Goal: Task Accomplishment & Management: Complete application form

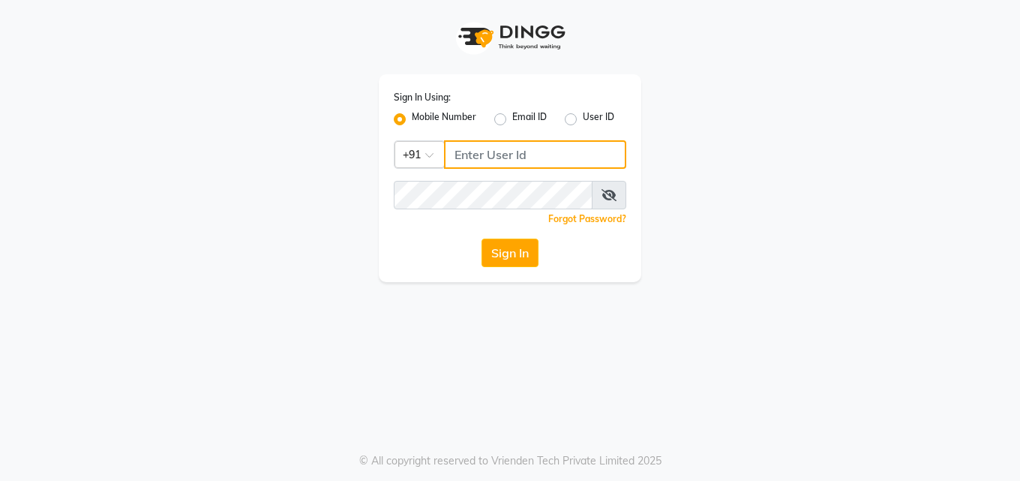
click at [547, 160] on input "Username" at bounding box center [535, 154] width 182 height 28
type input "8790153029"
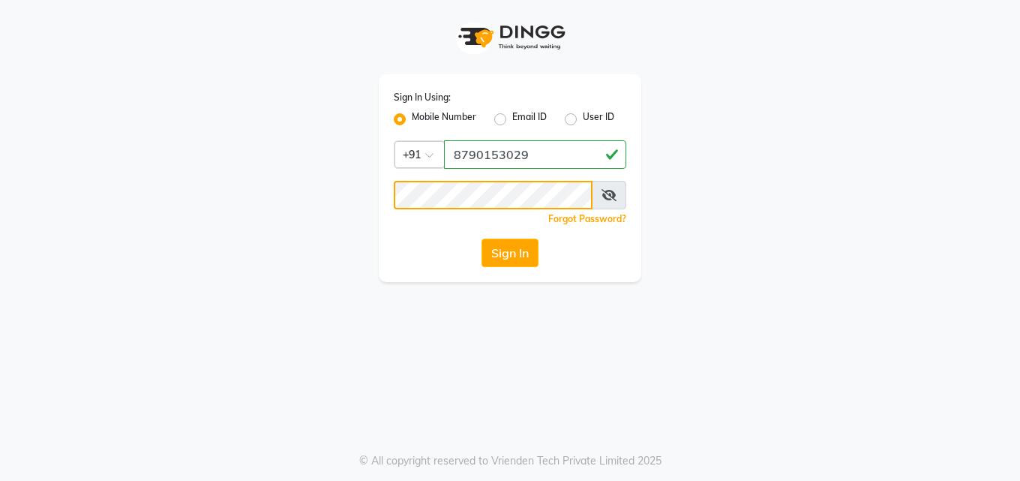
click at [481, 238] on button "Sign In" at bounding box center [509, 252] width 57 height 28
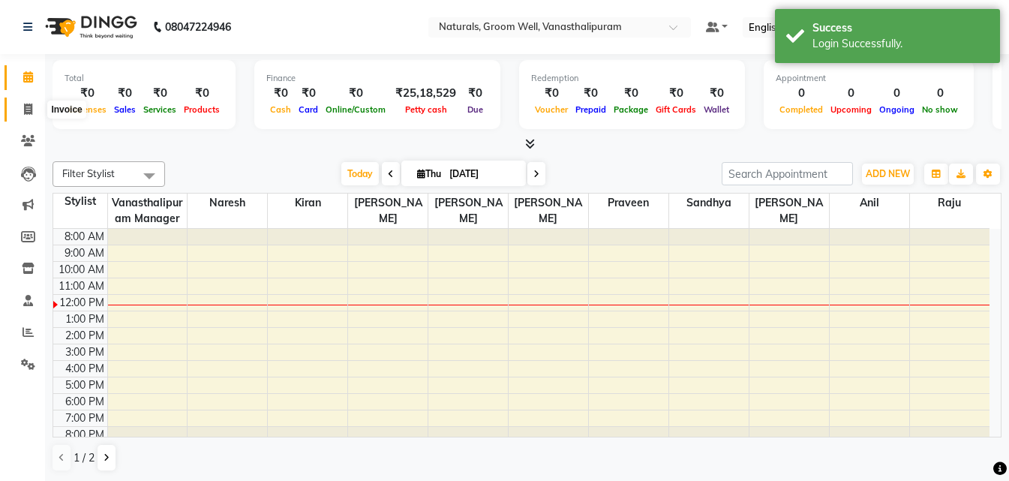
click at [27, 107] on icon at bounding box center [28, 108] width 8 height 11
select select "5859"
select select "service"
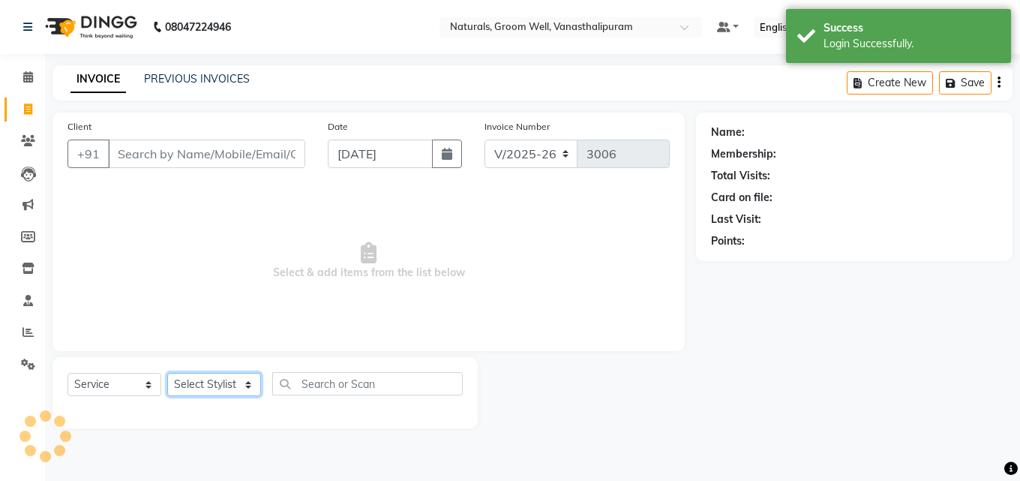
click at [208, 379] on select "Select Stylist [PERSON_NAME] kiran [PERSON_NAME] [PERSON_NAME] [PERSON_NAME] [P…" at bounding box center [214, 384] width 94 height 23
select select "68488"
click at [167, 373] on select "Select Stylist [PERSON_NAME] kiran [PERSON_NAME] [PERSON_NAME] [PERSON_NAME] [P…" at bounding box center [214, 384] width 94 height 23
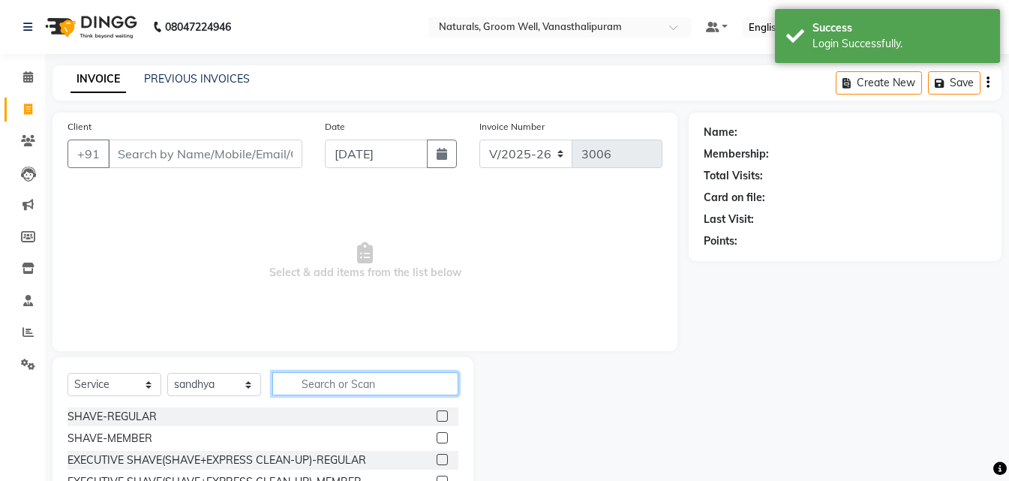
click at [292, 379] on input "text" at bounding box center [365, 383] width 186 height 23
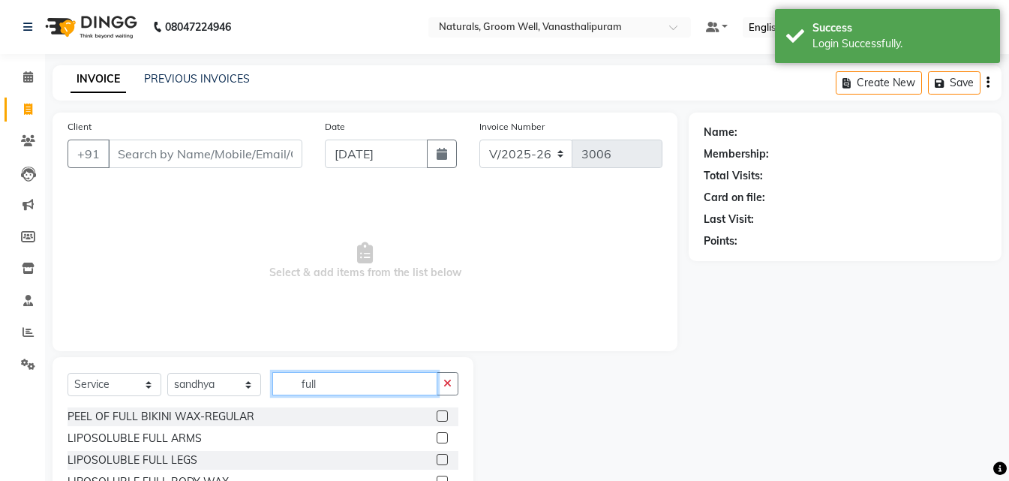
type input "full"
click at [436, 438] on label at bounding box center [441, 437] width 11 height 11
click at [436, 438] on input "checkbox" at bounding box center [441, 438] width 10 height 10
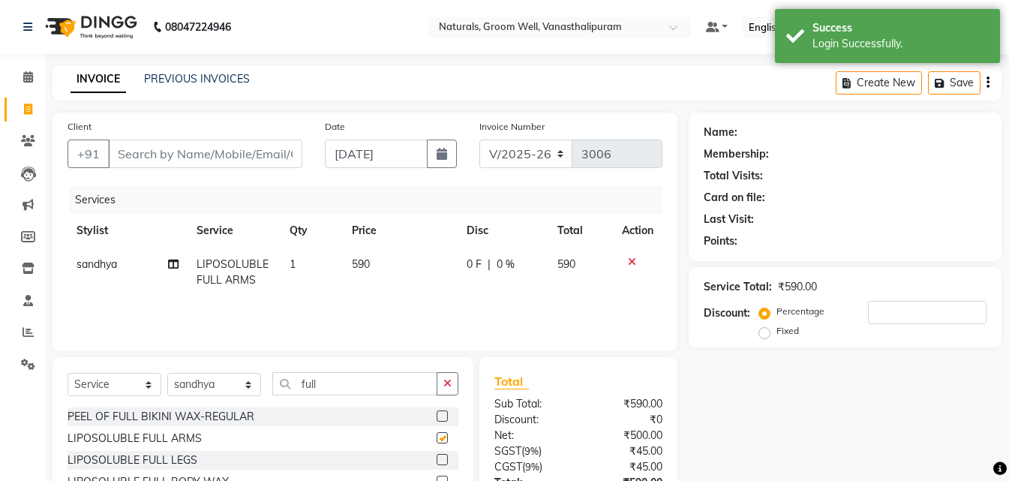
checkbox input "false"
click at [381, 275] on td "590" at bounding box center [400, 271] width 115 height 49
select select "68488"
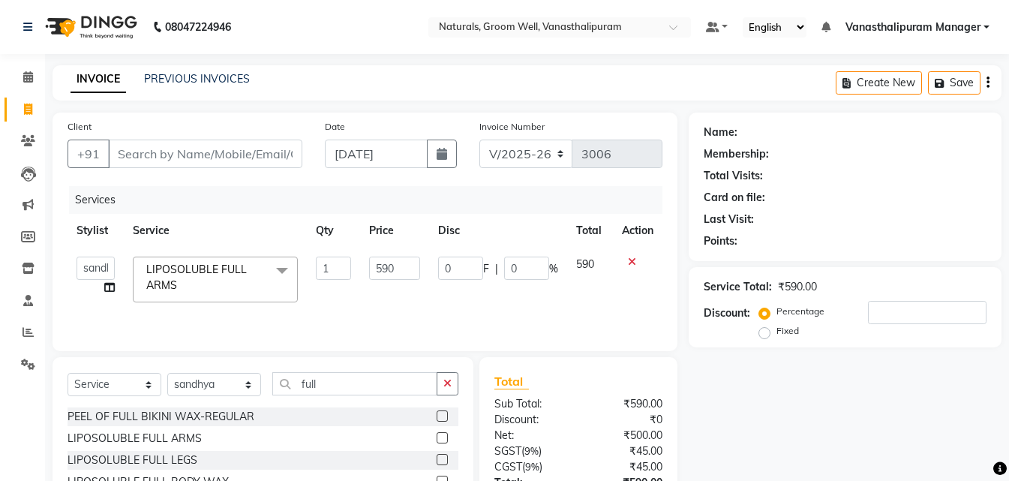
click at [381, 275] on input "590" at bounding box center [394, 267] width 51 height 23
type input "944"
click at [379, 384] on input "full" at bounding box center [354, 383] width 165 height 23
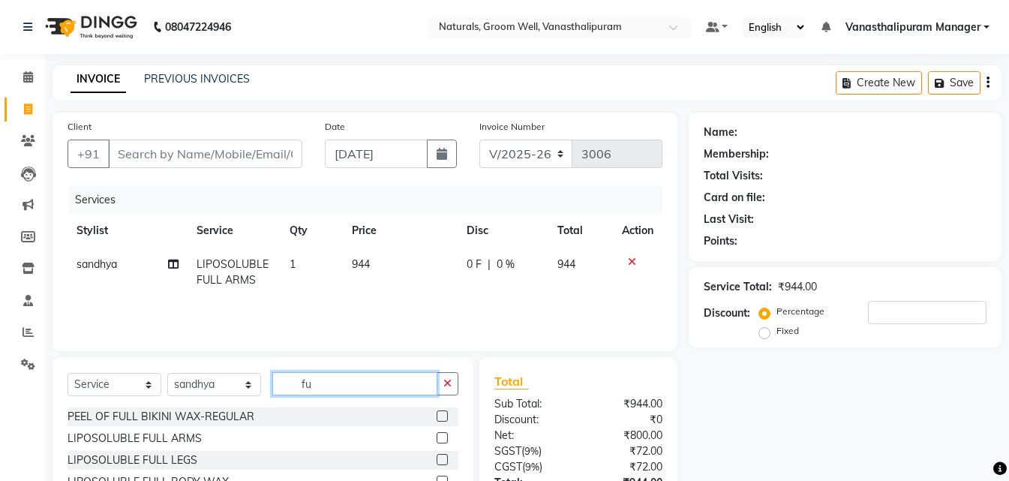
type input "f"
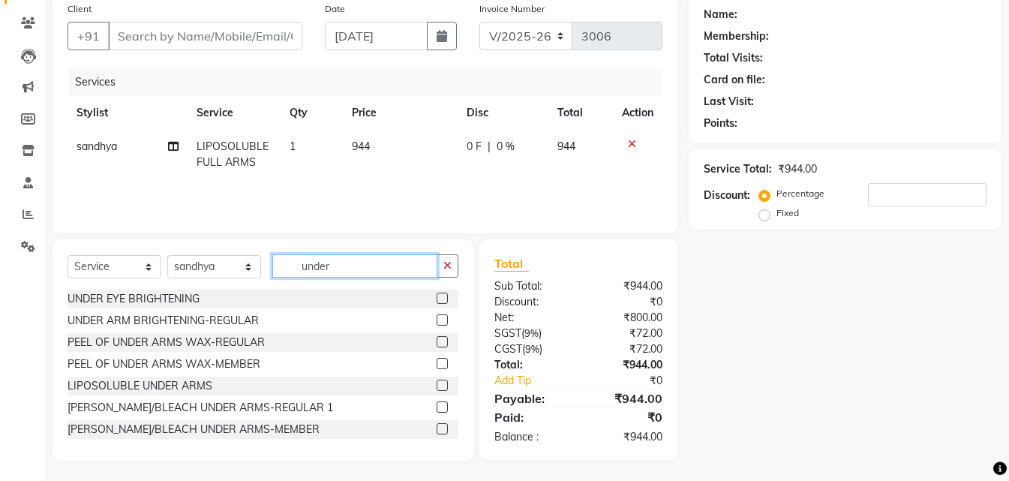
scroll to position [120, 0]
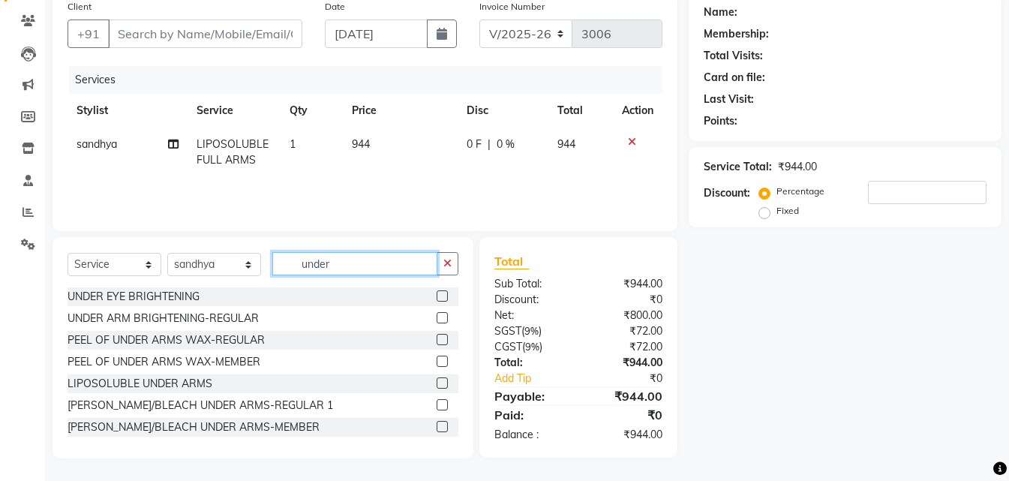
type input "under"
click at [436, 386] on label at bounding box center [441, 382] width 11 height 11
click at [436, 386] on input "checkbox" at bounding box center [441, 384] width 10 height 10
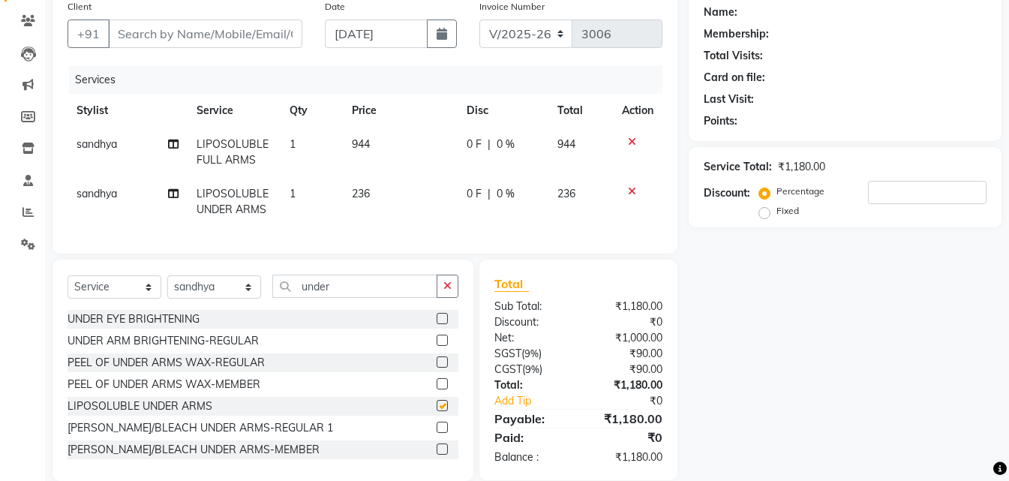
checkbox input "false"
click at [396, 197] on td "236" at bounding box center [400, 201] width 115 height 49
select select "68488"
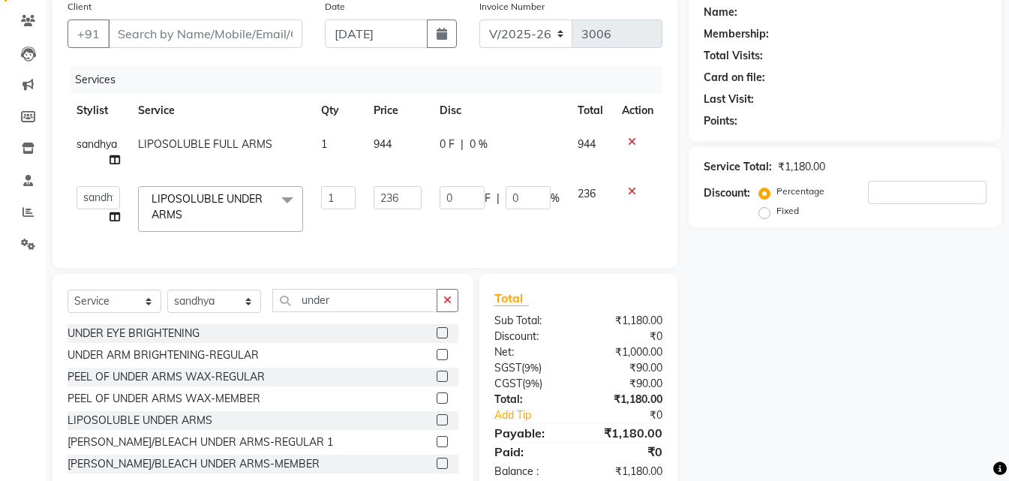
click at [396, 197] on input "236" at bounding box center [397, 197] width 48 height 23
type input "354"
click at [381, 308] on input "under" at bounding box center [354, 300] width 165 height 23
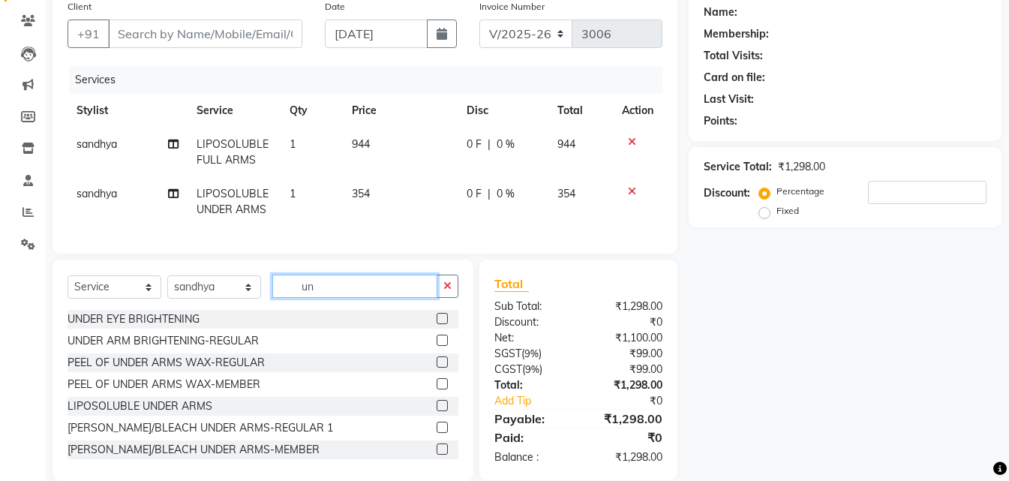
type input "u"
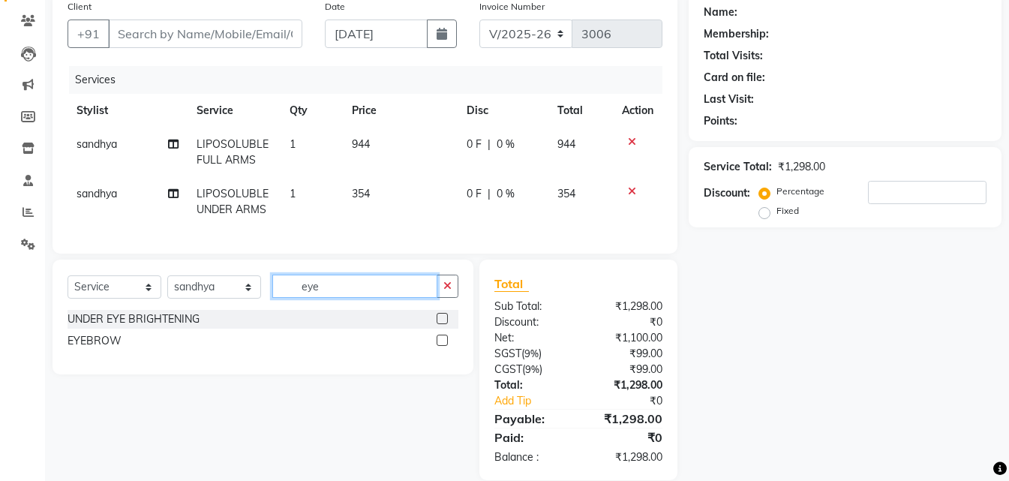
type input "eye"
click at [442, 346] on label at bounding box center [441, 339] width 11 height 11
click at [442, 346] on input "checkbox" at bounding box center [441, 341] width 10 height 10
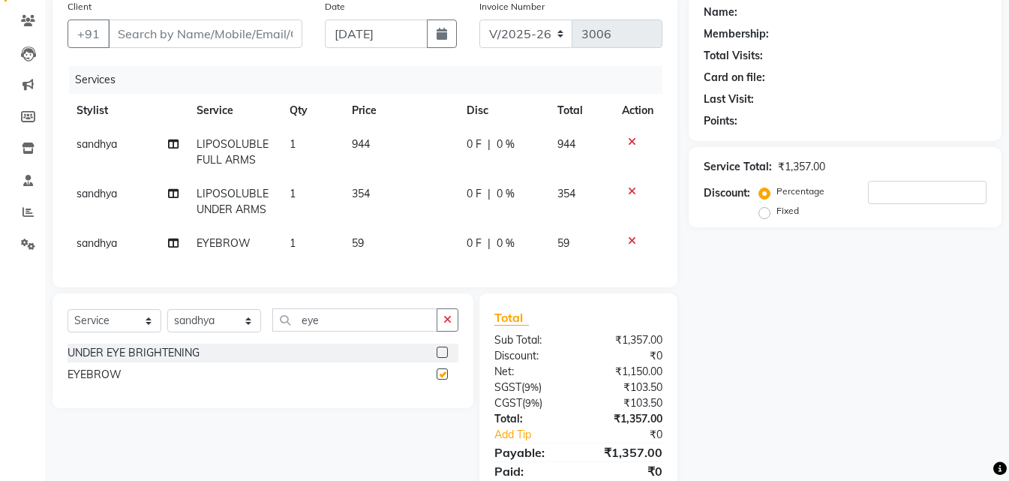
click at [405, 238] on td "59" at bounding box center [400, 243] width 115 height 34
checkbox input "false"
select select "68488"
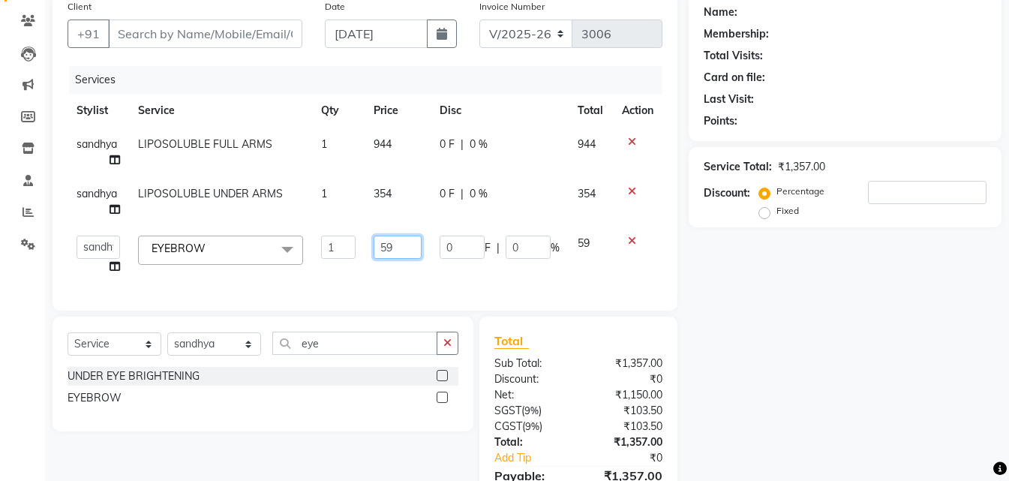
click at [405, 238] on input "59" at bounding box center [397, 246] width 48 height 23
type input "5"
type input "71"
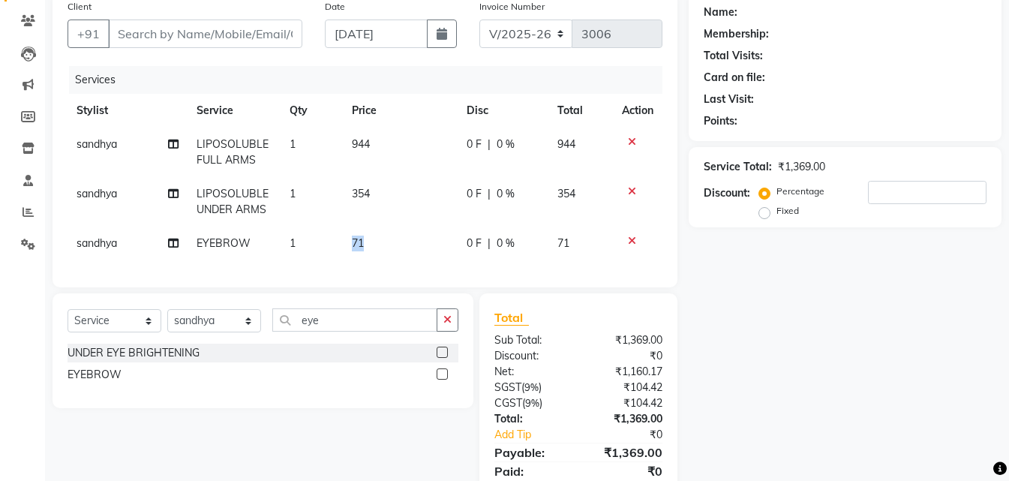
click at [349, 238] on td "71" at bounding box center [400, 243] width 115 height 34
select select "68488"
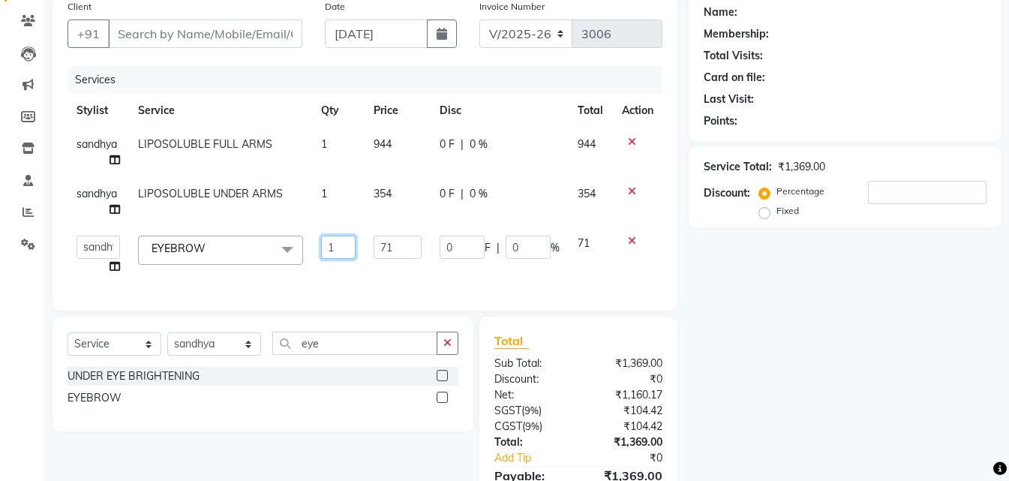
click at [349, 238] on input "1" at bounding box center [338, 246] width 34 height 23
type input "2"
click at [774, 326] on div "Name: Membership: Total Visits: Card on file: Last Visit: Points: Service Total…" at bounding box center [850, 265] width 324 height 544
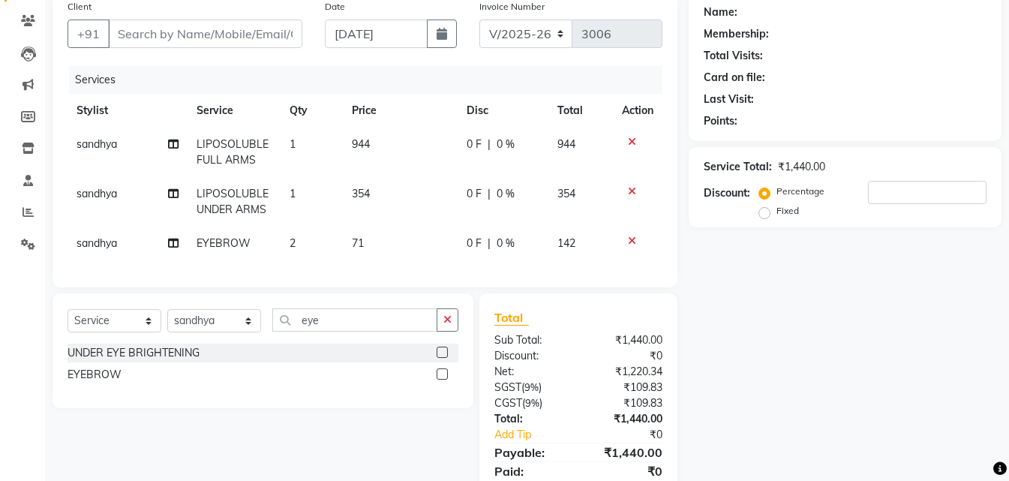
click at [321, 260] on div "Services Stylist Service Qty Price Disc Total Action sandhya LIPOSOLUBLE FULL A…" at bounding box center [364, 169] width 595 height 206
click at [319, 245] on td "2" at bounding box center [311, 243] width 62 height 34
select select "68488"
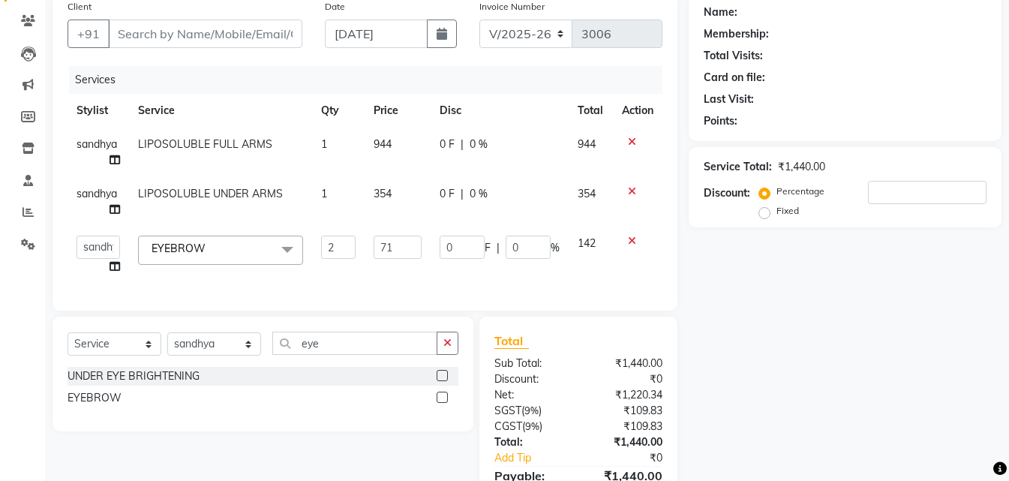
click at [319, 245] on td "2" at bounding box center [338, 254] width 52 height 57
click at [350, 245] on input "2" at bounding box center [338, 246] width 34 height 23
type input "3"
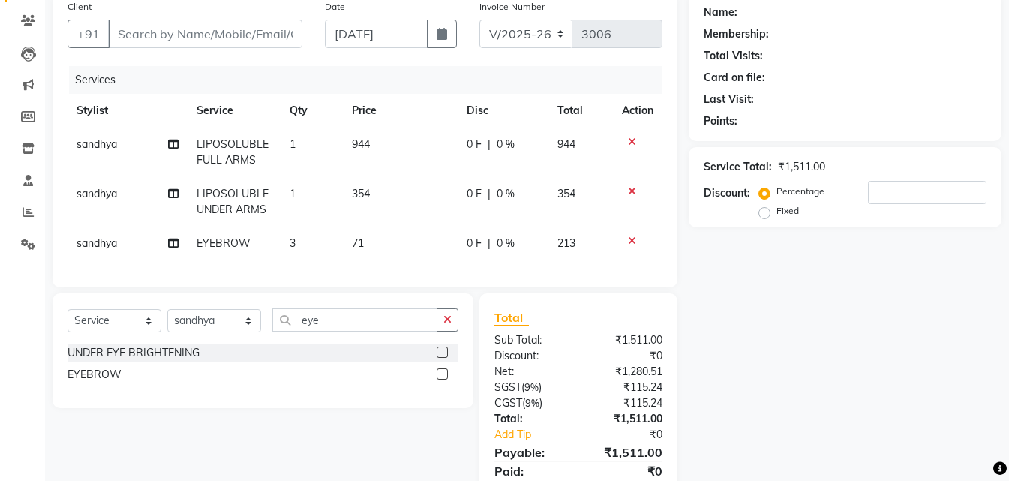
click at [808, 370] on div "Name: Membership: Total Visits: Card on file: Last Visit: Points: Service Total…" at bounding box center [850, 253] width 324 height 521
click at [154, 34] on input "Client" at bounding box center [205, 33] width 194 height 28
type input "9"
type input "0"
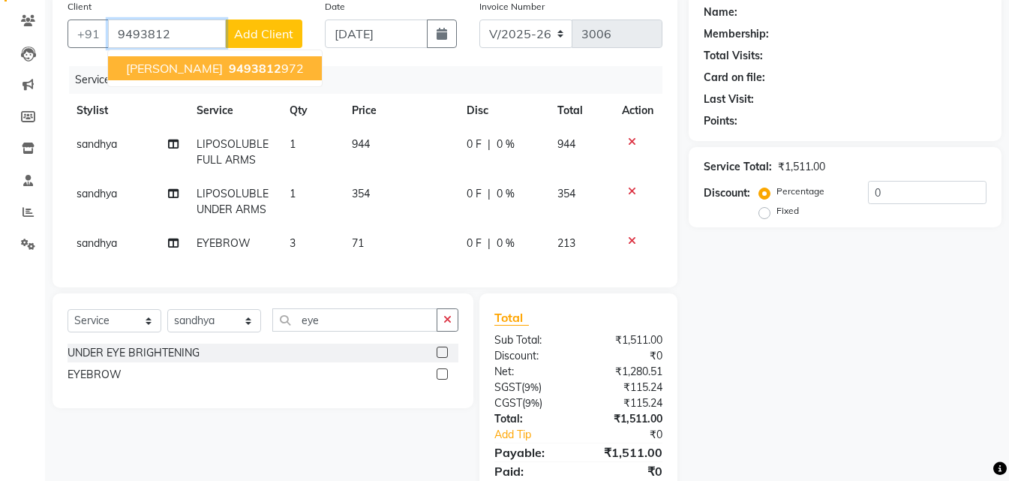
click at [160, 67] on span "[PERSON_NAME]" at bounding box center [174, 68] width 97 height 15
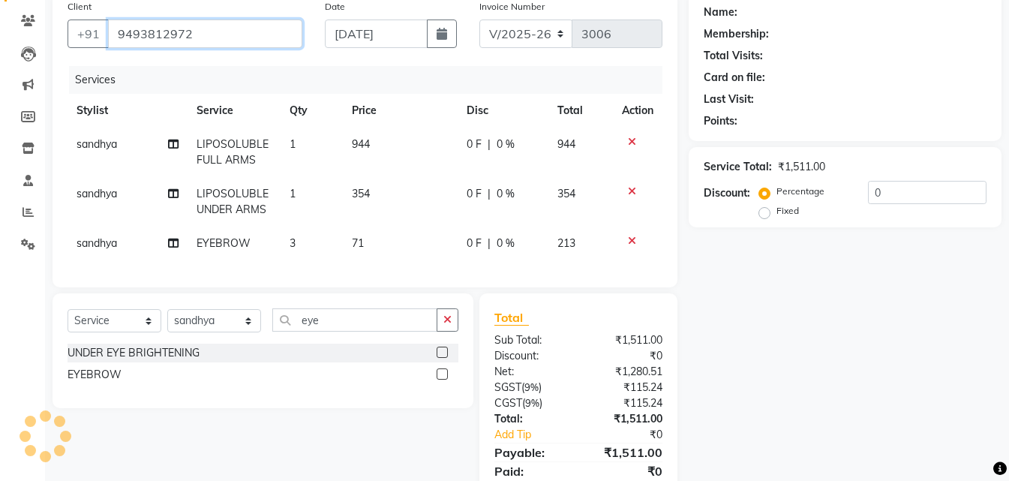
type input "9493812972"
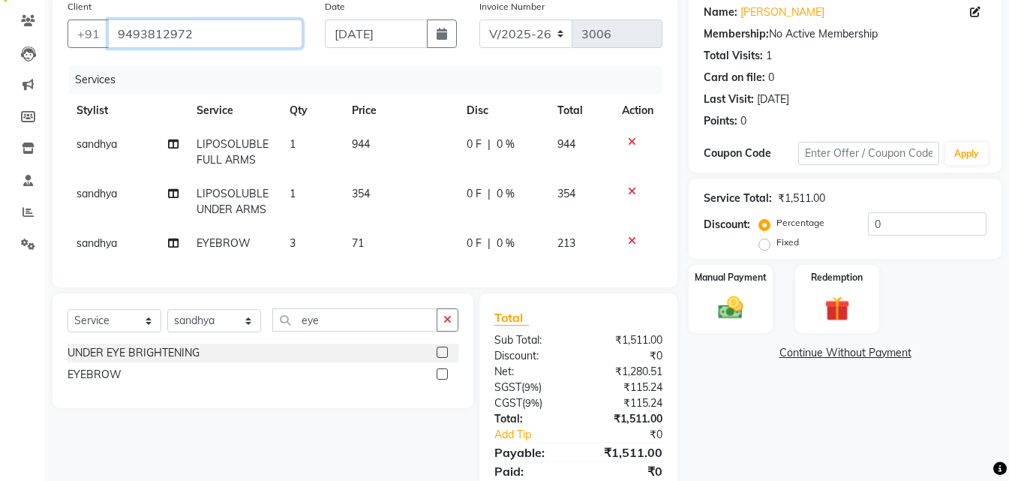
click at [185, 40] on input "9493812972" at bounding box center [205, 33] width 194 height 28
click at [724, 308] on img at bounding box center [730, 307] width 42 height 30
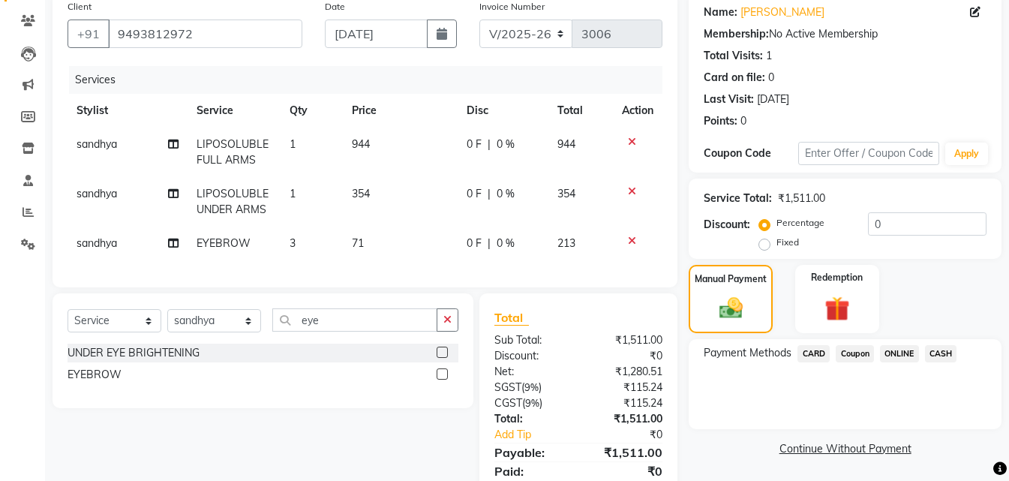
click at [904, 346] on span "ONLINE" at bounding box center [899, 353] width 39 height 17
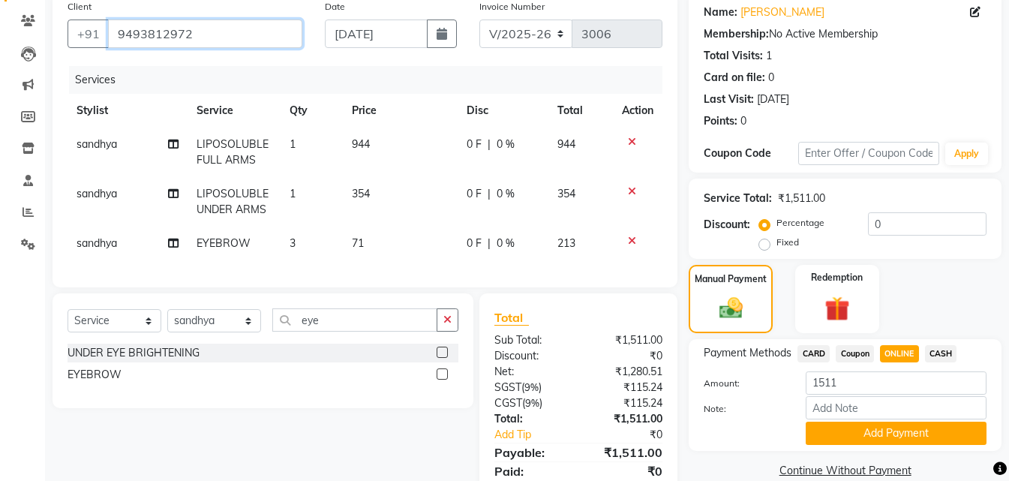
click at [233, 35] on input "9493812972" at bounding box center [205, 33] width 194 height 28
click at [954, 439] on button "Add Payment" at bounding box center [895, 432] width 181 height 23
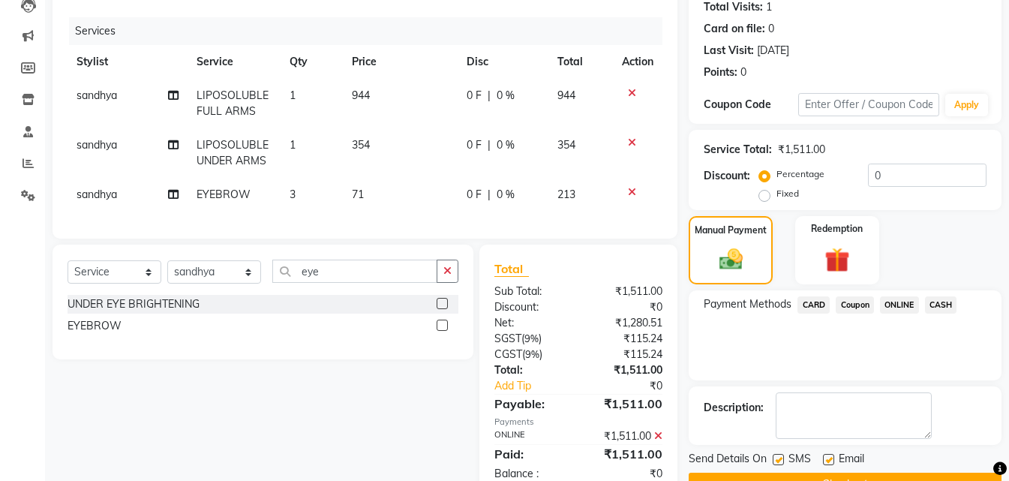
scroll to position [218, 0]
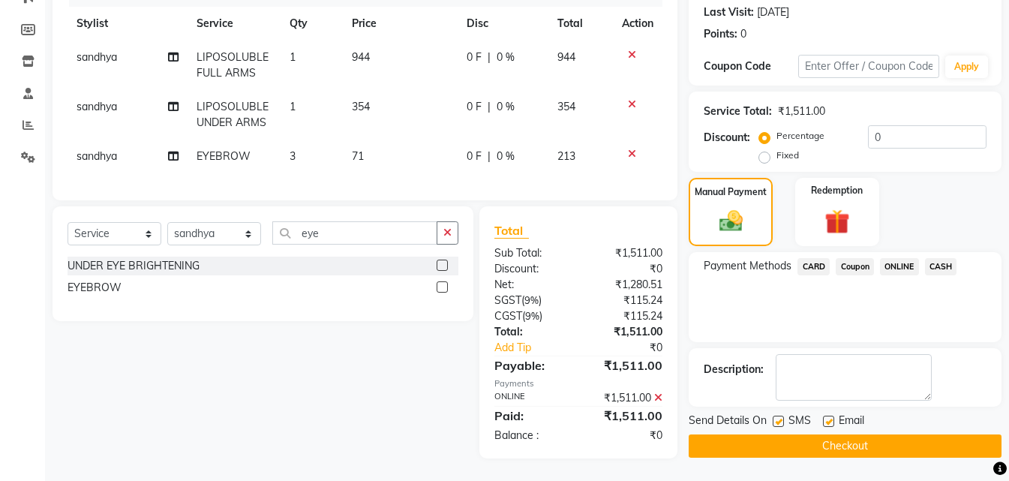
click at [954, 445] on button "Checkout" at bounding box center [844, 445] width 313 height 23
